Goal: Information Seeking & Learning: Learn about a topic

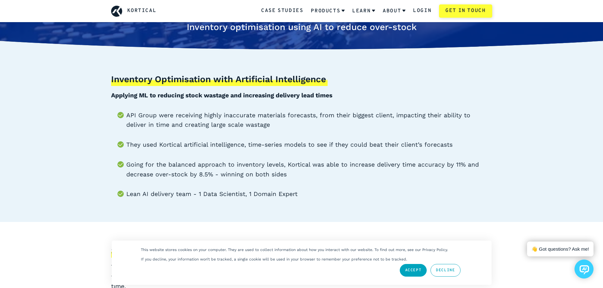
scroll to position [95, 0]
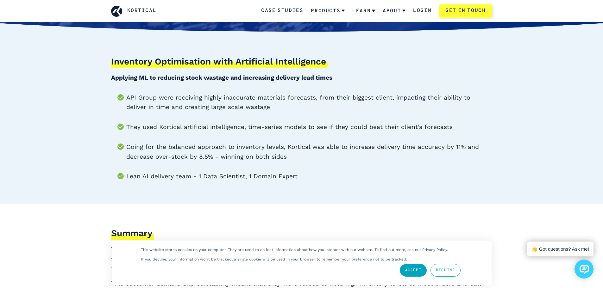
click at [416, 273] on link "Accept" at bounding box center [413, 270] width 27 height 13
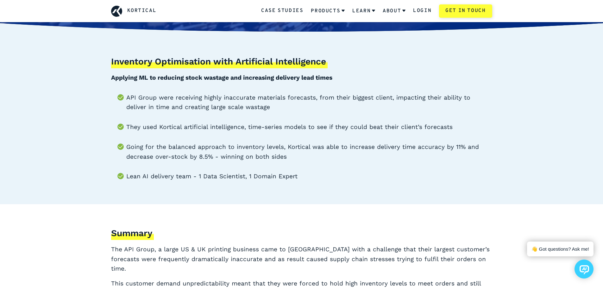
click at [250, 128] on li "They used Kortical artificial intelligence, time-series models to see if they c…" at bounding box center [309, 128] width 366 height 10
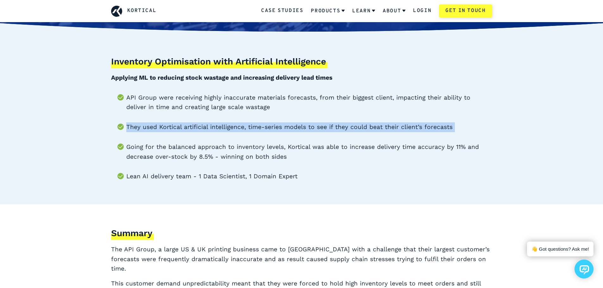
click at [250, 128] on li "They used Kortical artificial intelligence, time-series models to see if they c…" at bounding box center [309, 128] width 366 height 10
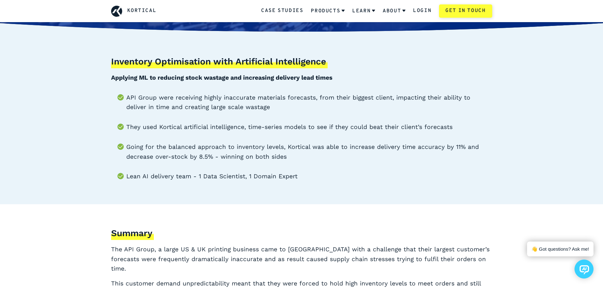
click at [269, 146] on li "Going for the balanced approach to inventory levels, Kortical was able to incre…" at bounding box center [309, 151] width 366 height 19
click at [275, 154] on li "Going for the balanced approach to inventory levels, Kortical was able to incre…" at bounding box center [309, 151] width 366 height 19
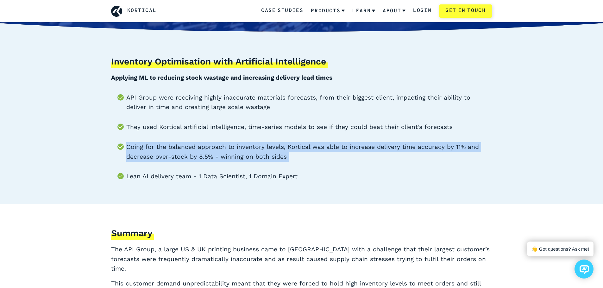
click at [275, 154] on li "Going for the balanced approach to inventory levels, Kortical was able to incre…" at bounding box center [309, 151] width 366 height 19
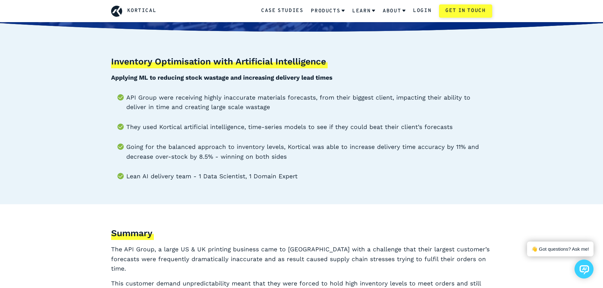
click at [319, 178] on li "Lean AI delivery team - 1 Data Scientist, 1 Domain Expert" at bounding box center [309, 177] width 366 height 10
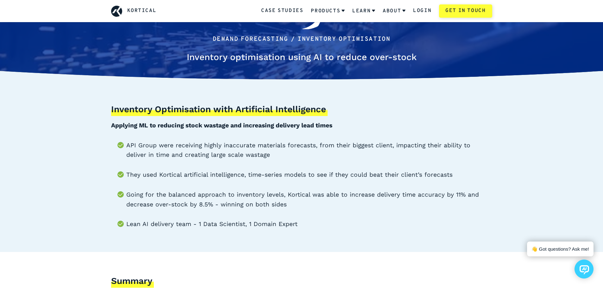
scroll to position [0, 0]
